Goal: Transaction & Acquisition: Purchase product/service

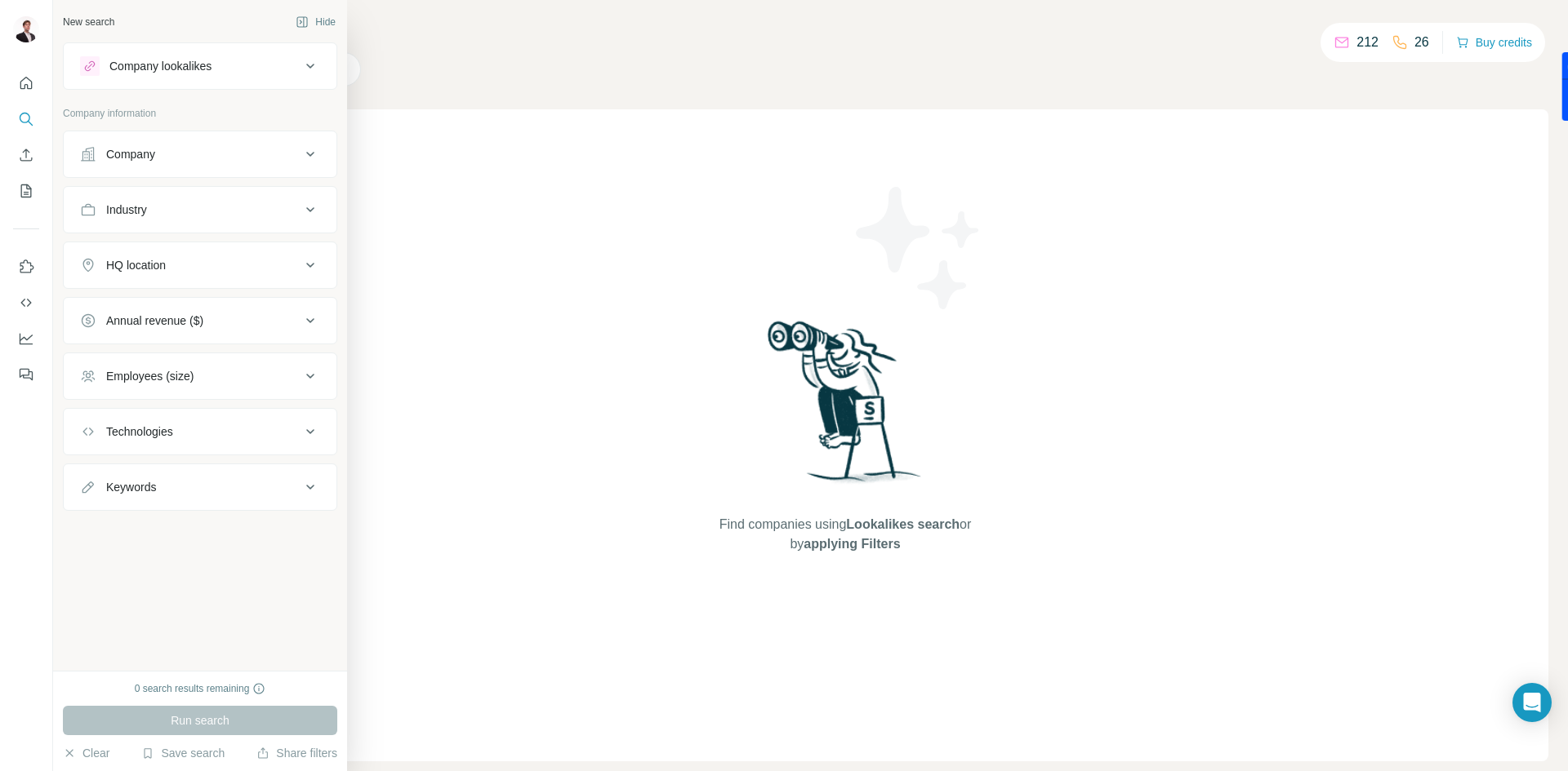
click at [178, 148] on div "Company" at bounding box center [189, 154] width 220 height 16
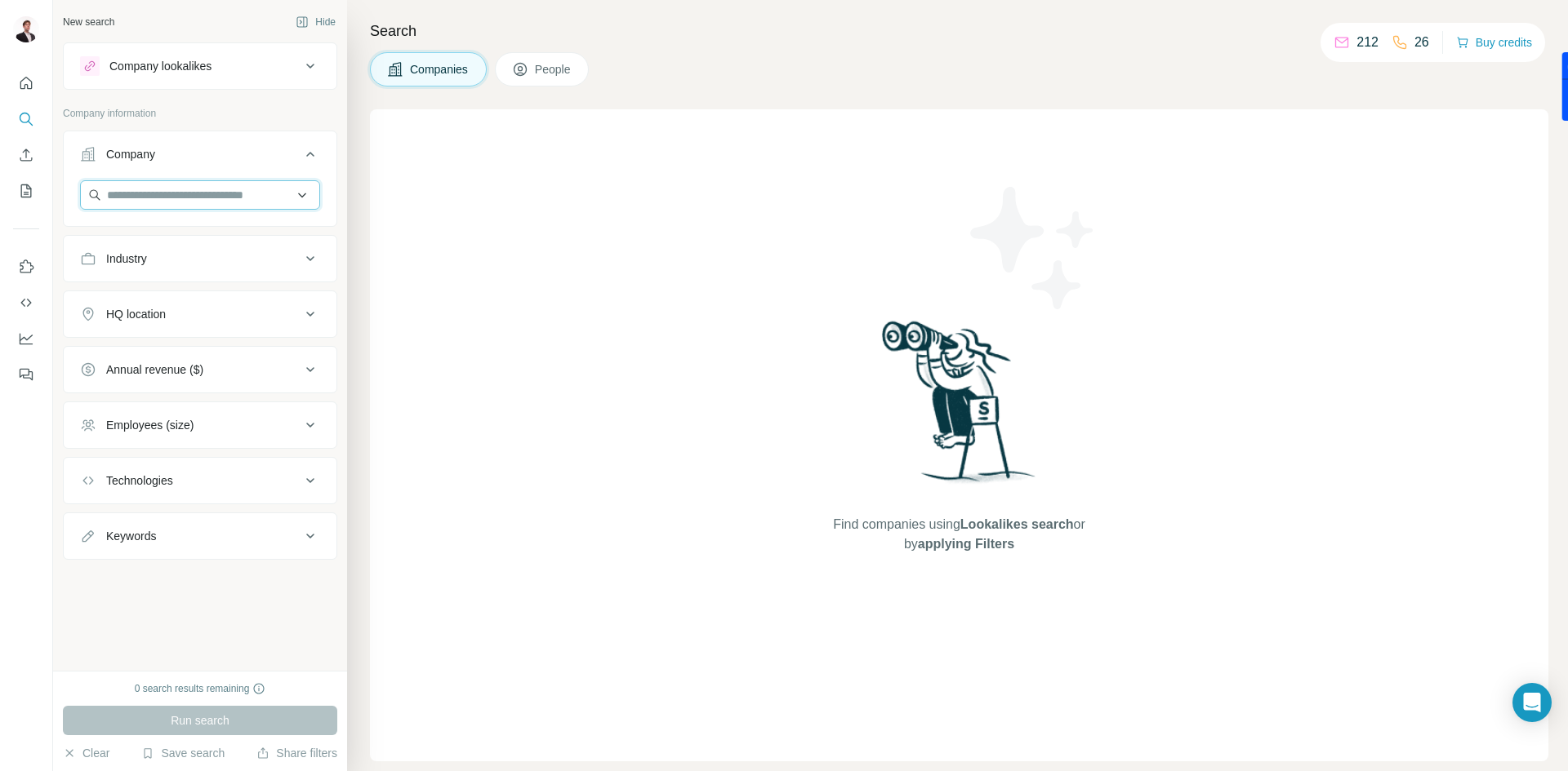
click at [173, 194] on input "text" at bounding box center [200, 195] width 240 height 29
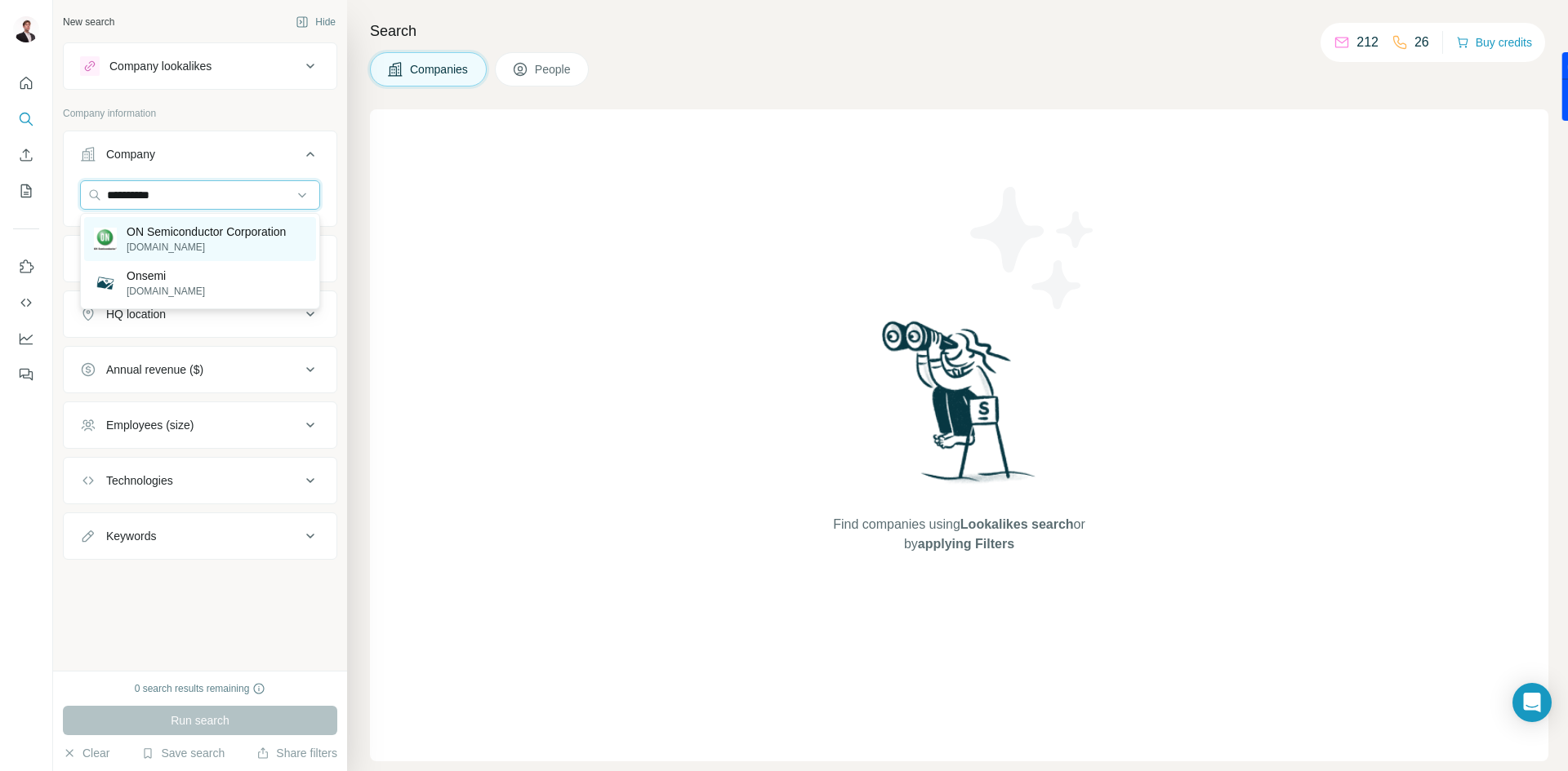
type input "**********"
click at [246, 244] on p "onsemi.com" at bounding box center [206, 247] width 159 height 15
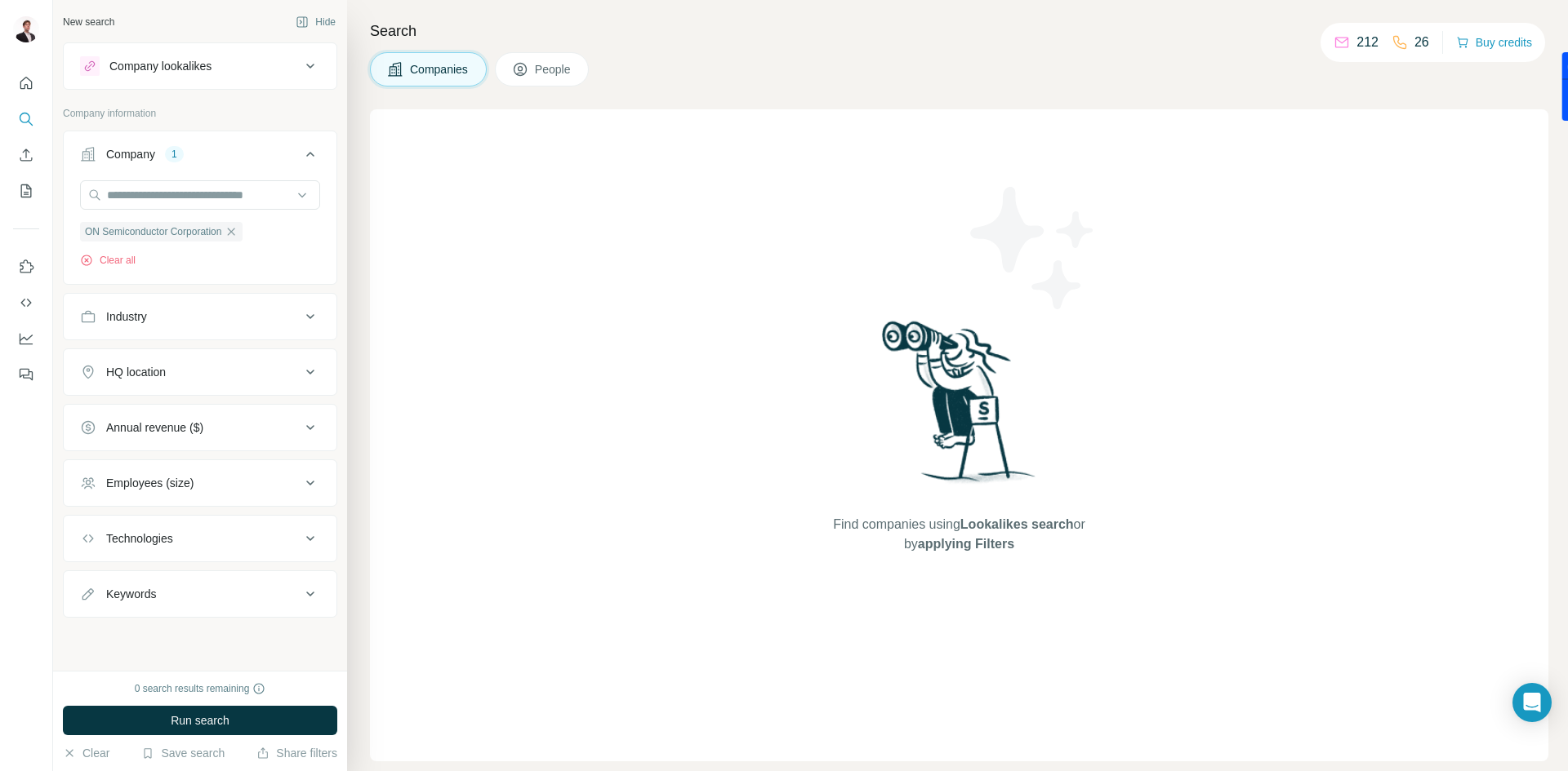
click at [242, 331] on button "Industry" at bounding box center [200, 317] width 273 height 39
click at [243, 331] on button "Industry" at bounding box center [200, 319] width 273 height 46
click at [184, 373] on div "HQ location" at bounding box center [189, 372] width 220 height 16
click at [187, 422] on input "text" at bounding box center [200, 412] width 240 height 29
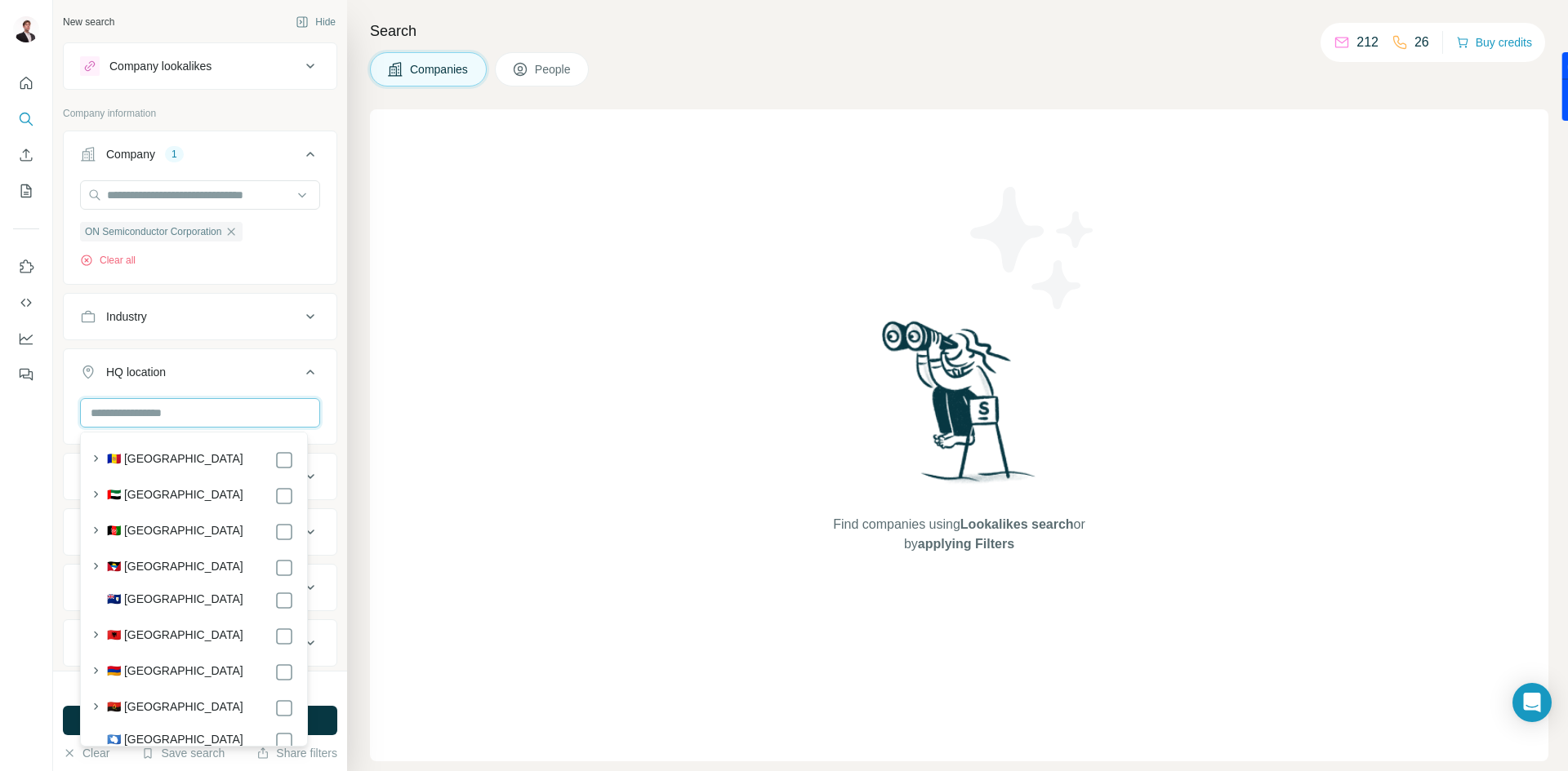
type input "*"
click at [238, 387] on button "HQ location" at bounding box center [200, 375] width 273 height 46
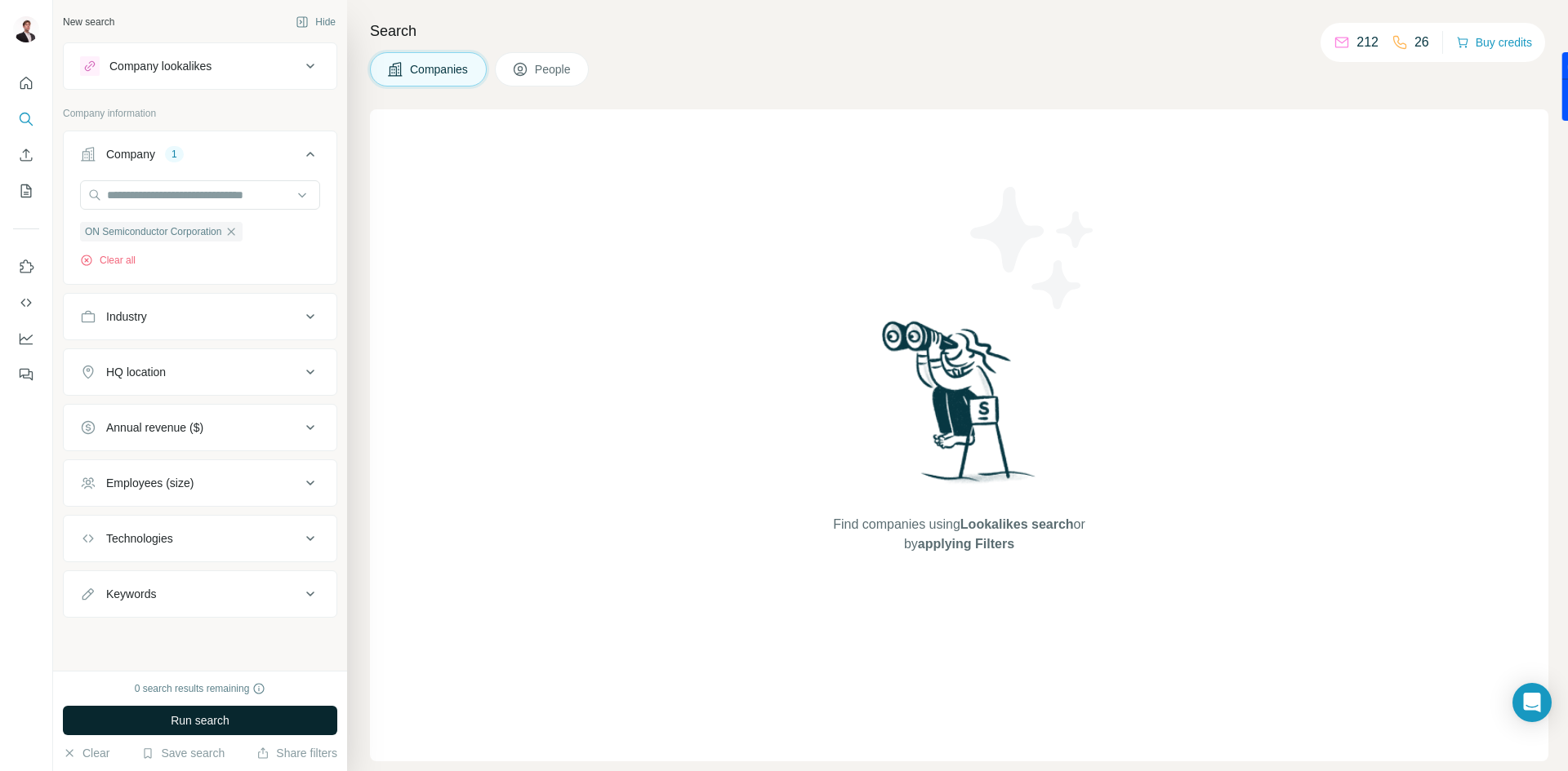
click at [261, 725] on button "Run search" at bounding box center [200, 720] width 275 height 29
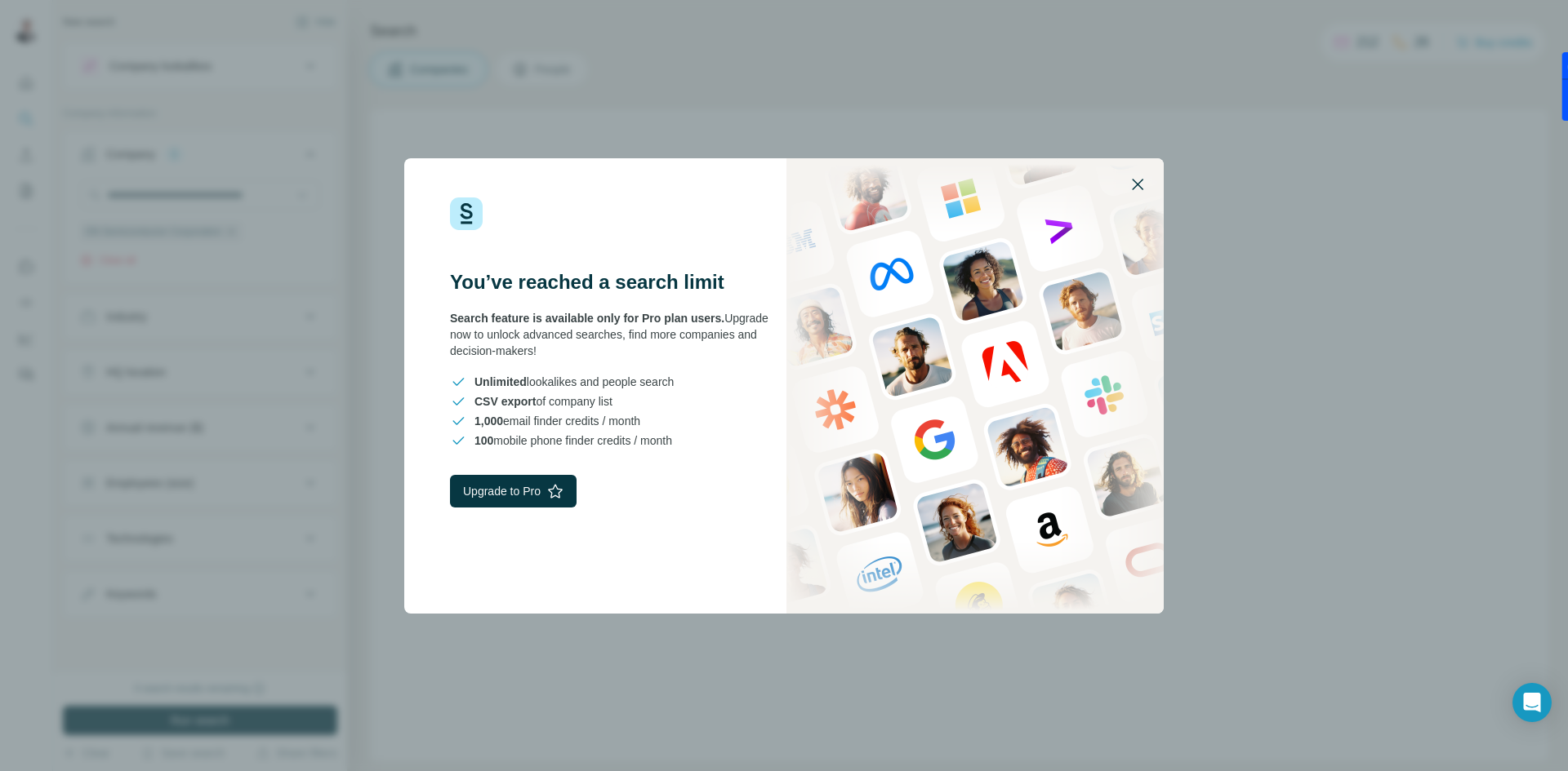
click at [1138, 171] on button "button" at bounding box center [1138, 185] width 39 height 39
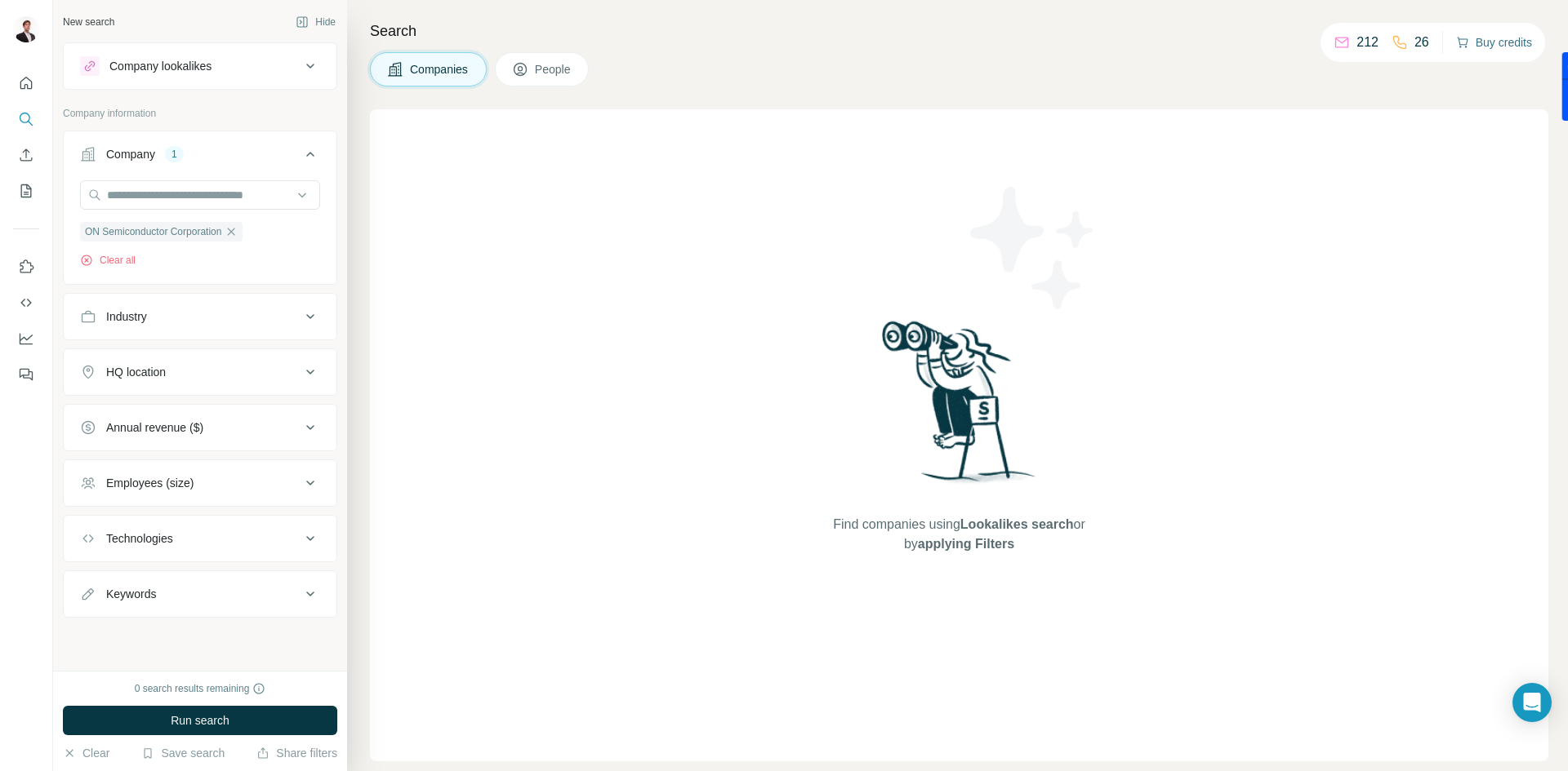
click at [1512, 44] on button "Buy credits" at bounding box center [1494, 42] width 76 height 22
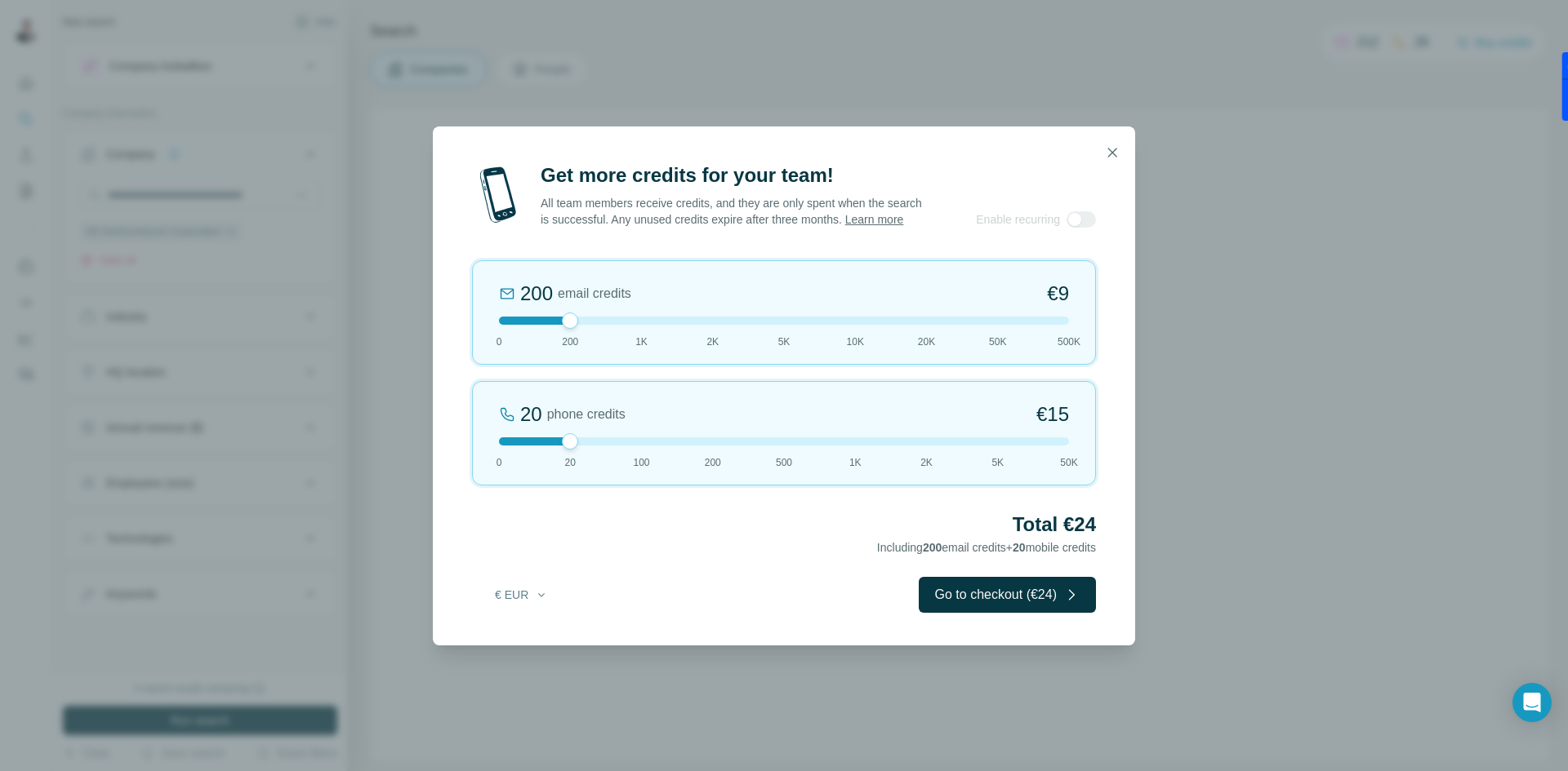
drag, startPoint x: 973, startPoint y: 492, endPoint x: 975, endPoint y: 450, distance: 42.0
click at [974, 485] on div "20 phone credits €15 0 20 100 200 500 1K 2K 5K 50K" at bounding box center [784, 434] width 624 height 105
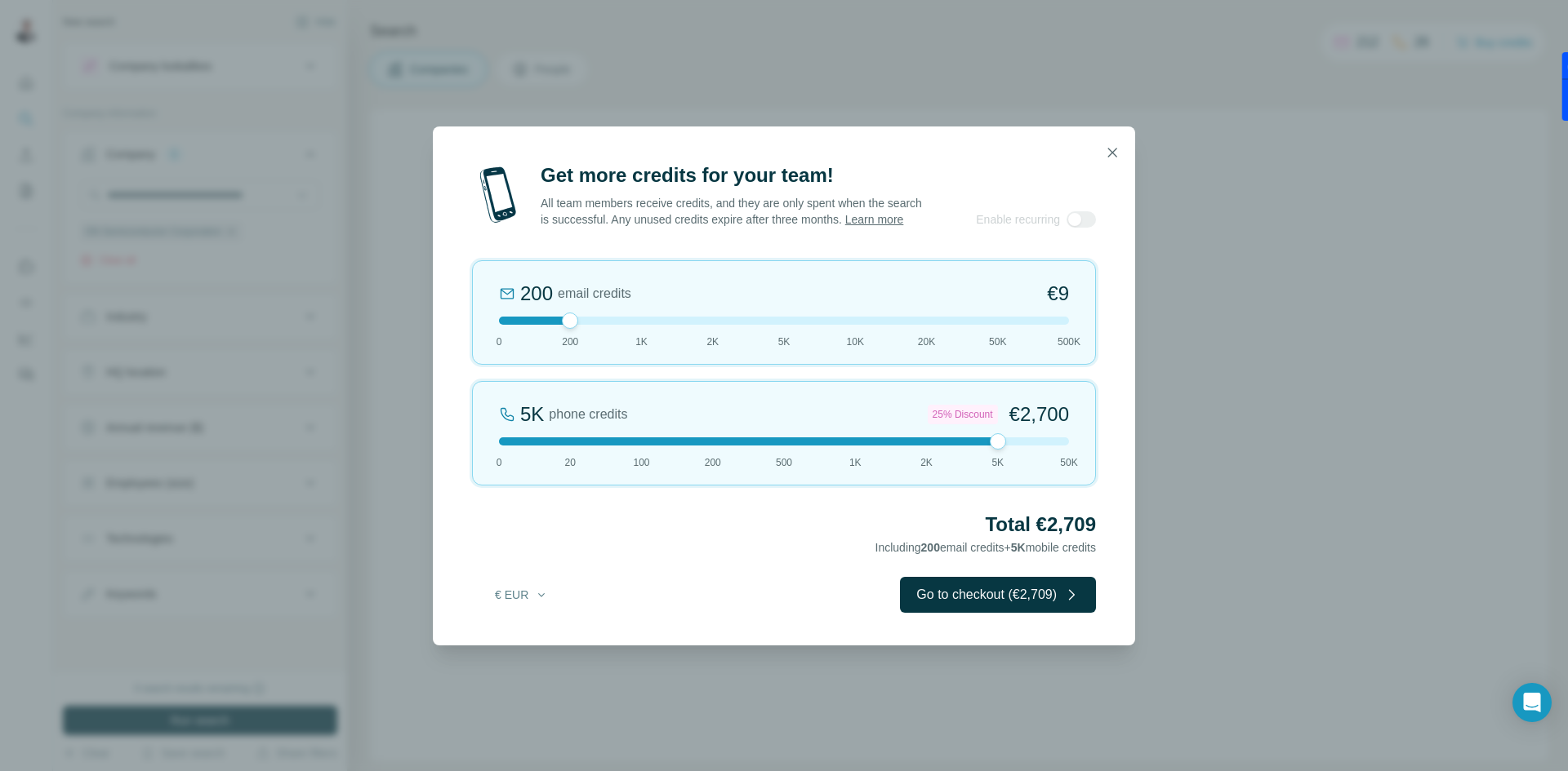
click at [975, 446] on div at bounding box center [784, 441] width 570 height 8
drag, startPoint x: 977, startPoint y: 449, endPoint x: 1148, endPoint y: 451, distance: 171.0
click at [1148, 451] on div "Get more credits for your team! All team members receive credits, and they are …" at bounding box center [784, 385] width 1568 height 771
click at [1078, 440] on div "5K phone credits 25% Discount €2,700 0 20 100 200 500 1K 2K 5K 50K" at bounding box center [784, 434] width 624 height 105
click at [1070, 447] on div at bounding box center [1068, 441] width 16 height 16
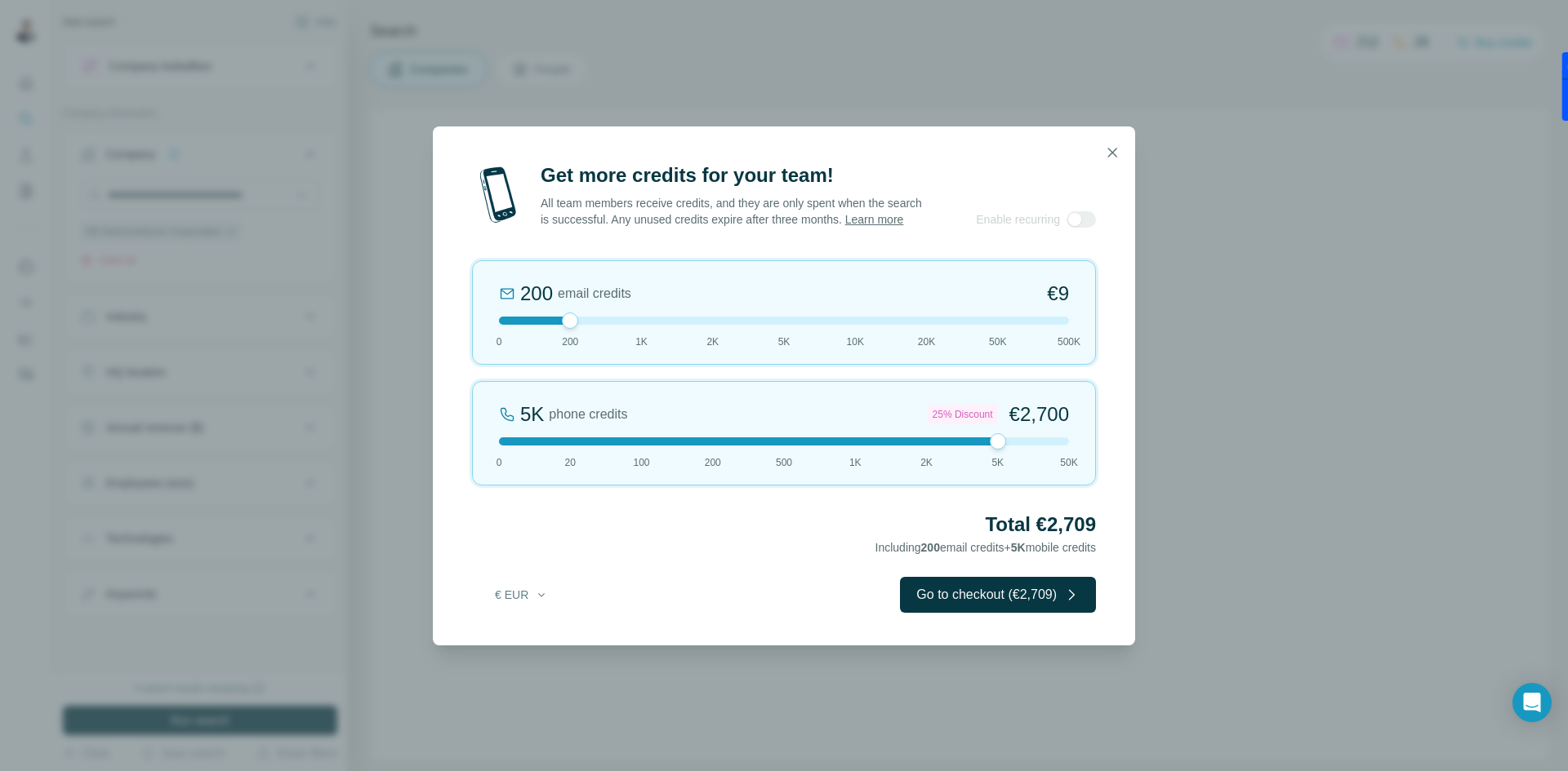
drag, startPoint x: 1070, startPoint y: 447, endPoint x: 1000, endPoint y: 453, distance: 70.3
click at [1000, 450] on div at bounding box center [997, 441] width 16 height 16
click at [1010, 324] on div at bounding box center [784, 320] width 570 height 8
click at [1113, 155] on button "button" at bounding box center [1112, 153] width 33 height 33
